Goal: Find contact information: Find contact information

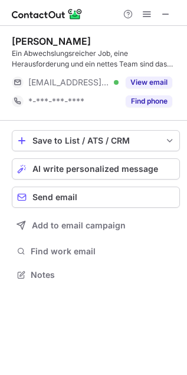
scroll to position [267, 187]
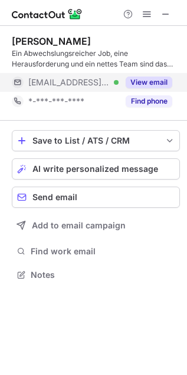
click at [148, 79] on button "View email" at bounding box center [148, 83] width 47 height 12
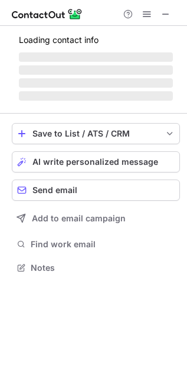
scroll to position [256, 187]
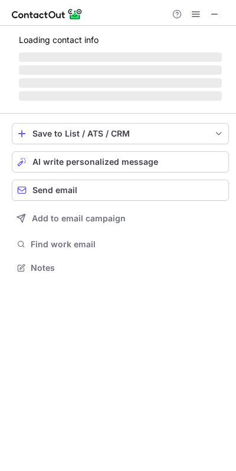
scroll to position [6, 6]
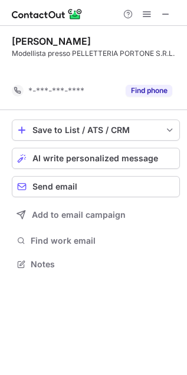
scroll to position [237, 187]
